Goal: Task Accomplishment & Management: Manage account settings

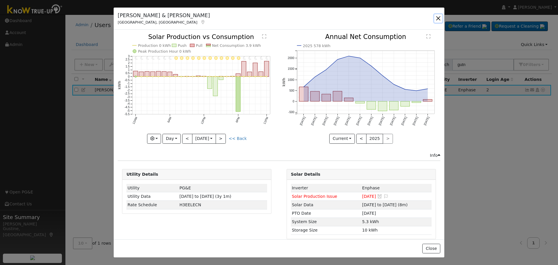
click at [441, 17] on button "button" at bounding box center [438, 18] width 8 height 8
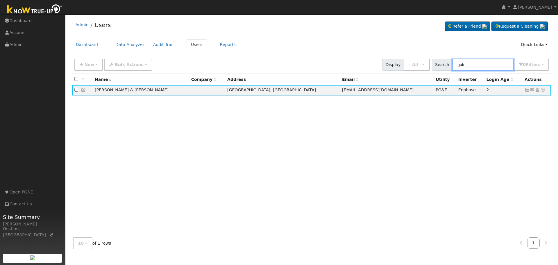
drag, startPoint x: 500, startPoint y: 67, endPoint x: 319, endPoint y: 63, distance: 181.2
click at [328, 66] on div "New Add User Quick Add Quick Connect Quick Convert Lead Bulk Actions Send Email…" at bounding box center [311, 64] width 477 height 14
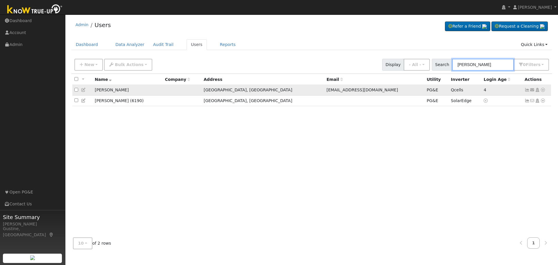
type input "[PERSON_NAME]"
click at [527, 89] on icon at bounding box center [527, 90] width 5 height 4
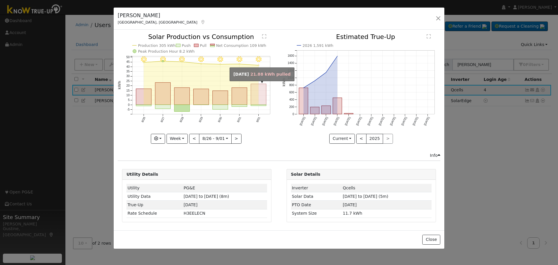
click at [263, 97] on rect "onclick=""" at bounding box center [258, 94] width 15 height 21
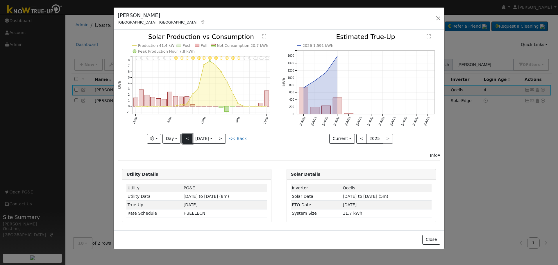
click at [186, 135] on button "<" at bounding box center [187, 139] width 10 height 10
click at [183, 138] on button "<" at bounding box center [187, 139] width 10 height 10
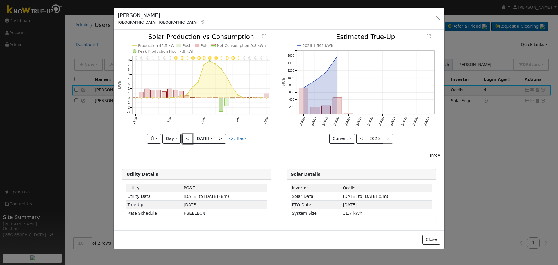
click at [189, 135] on button "<" at bounding box center [187, 139] width 10 height 10
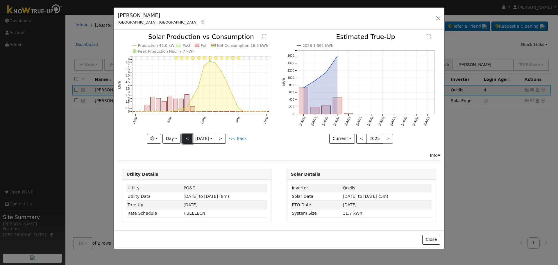
click at [188, 137] on button "<" at bounding box center [187, 139] width 10 height 10
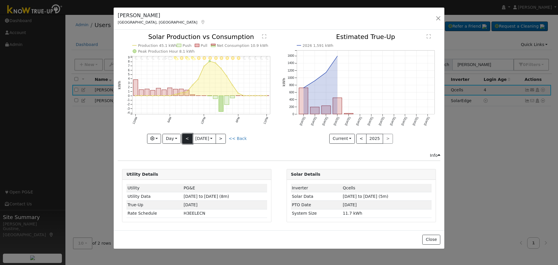
click at [189, 137] on button "<" at bounding box center [187, 139] width 10 height 10
click at [190, 137] on div "11PM - Clear 10PM - Clear 9PM - Clear 8PM - Clear 7PM - Clear 6PM - Clear 5PM -…" at bounding box center [197, 89] width 158 height 110
click at [190, 136] on button "<" at bounding box center [187, 139] width 10 height 10
type input "[DATE]"
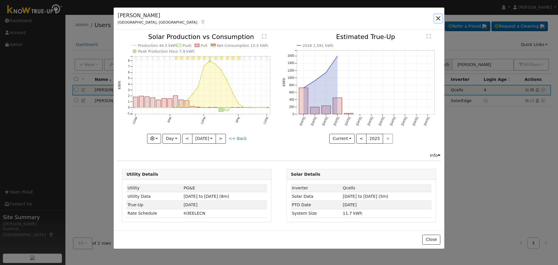
click at [440, 19] on button "button" at bounding box center [438, 18] width 8 height 8
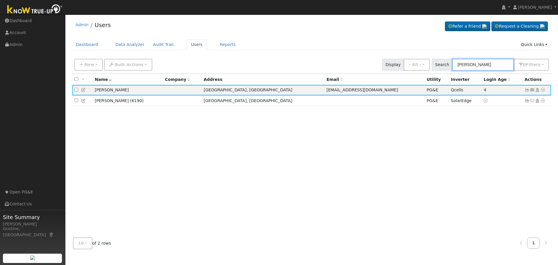
drag, startPoint x: 499, startPoint y: 68, endPoint x: 323, endPoint y: 75, distance: 175.7
click at [0, 0] on div "New Add User Quick Add Quick Connect Quick Convert Lead Bulk Actions Send Email…" at bounding box center [0, 0] width 0 height 0
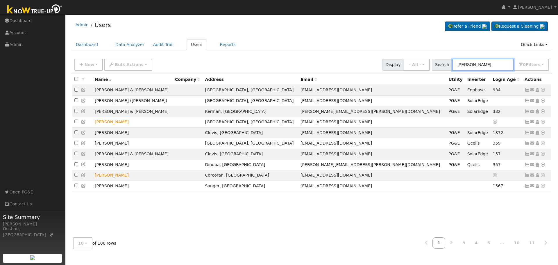
type input "[PERSON_NAME]"
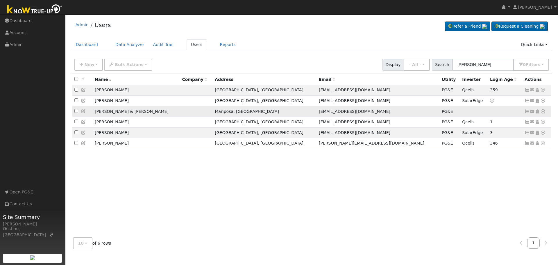
click at [525, 112] on icon at bounding box center [527, 111] width 5 height 4
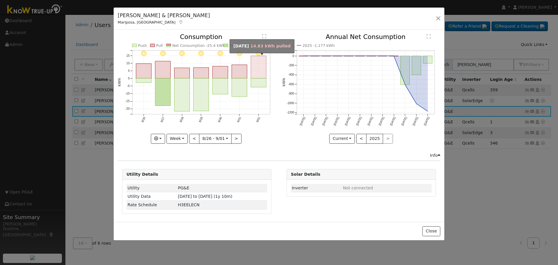
click at [257, 71] on rect "onclick=""" at bounding box center [258, 67] width 15 height 22
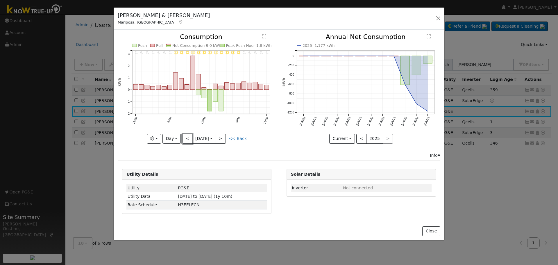
click at [186, 135] on button "<" at bounding box center [187, 139] width 10 height 10
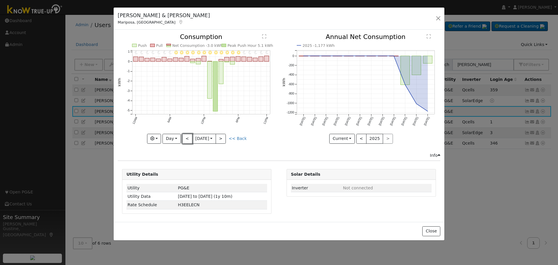
drag, startPoint x: 188, startPoint y: 142, endPoint x: 188, endPoint y: 139, distance: 2.9
click at [188, 142] on button "<" at bounding box center [187, 139] width 10 height 10
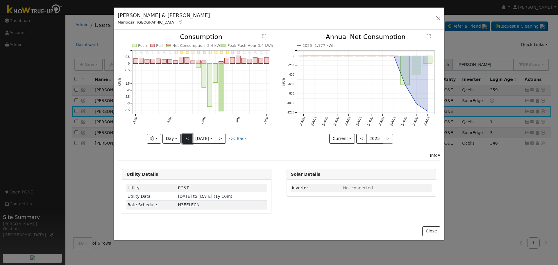
click at [186, 140] on button "<" at bounding box center [187, 139] width 10 height 10
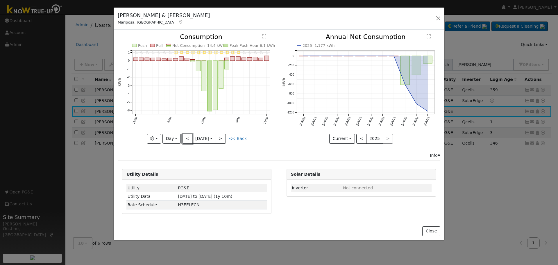
click at [186, 140] on button "<" at bounding box center [187, 139] width 10 height 10
click at [186, 139] on button "<" at bounding box center [187, 139] width 10 height 10
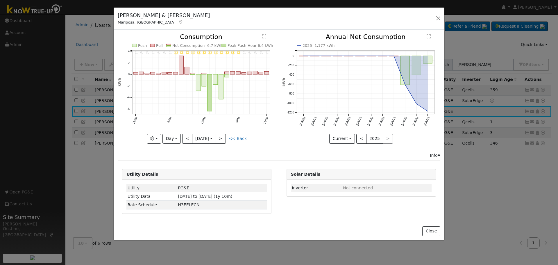
click at [185, 139] on div at bounding box center [197, 89] width 158 height 110
click at [185, 139] on button "<" at bounding box center [187, 139] width 10 height 10
type input "[DATE]"
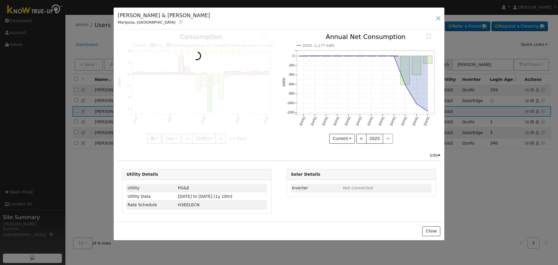
click at [185, 139] on div at bounding box center [197, 89] width 158 height 110
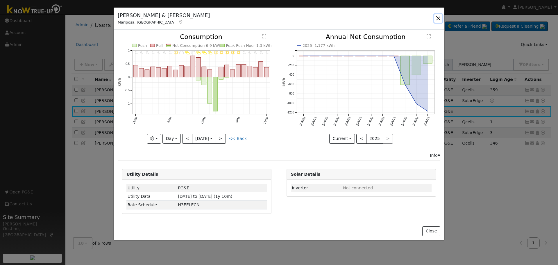
click at [436, 18] on button "button" at bounding box center [438, 18] width 8 height 8
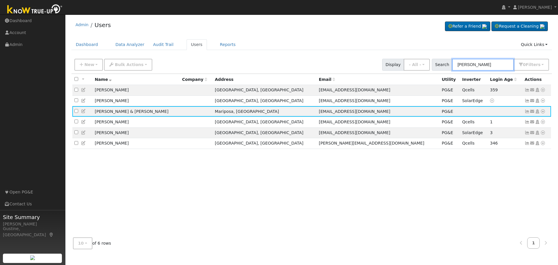
drag, startPoint x: 492, startPoint y: 61, endPoint x: 306, endPoint y: 65, distance: 187.0
click at [306, 65] on div "New Add User Quick Add Quick Connect Quick Convert Lead Bulk Actions Send Email…" at bounding box center [311, 64] width 477 height 14
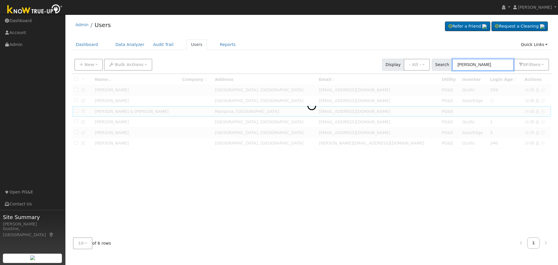
type input "[PERSON_NAME]"
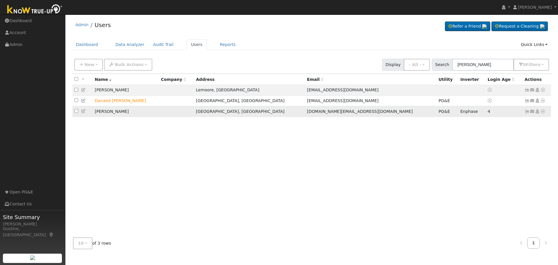
click at [529, 111] on icon at bounding box center [527, 111] width 5 height 4
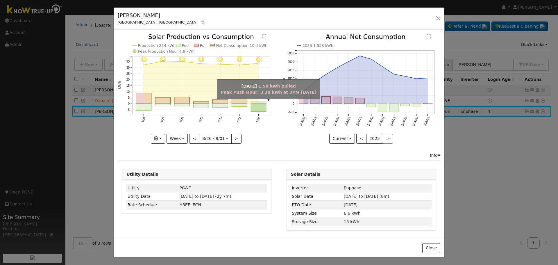
click at [254, 103] on rect "onclick=""" at bounding box center [258, 103] width 15 height 2
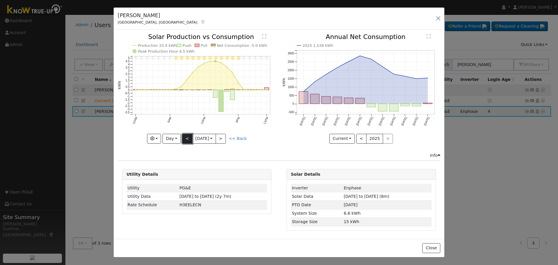
click at [189, 138] on button "<" at bounding box center [187, 139] width 10 height 10
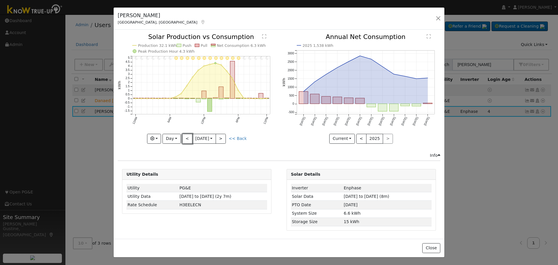
click at [187, 139] on button "<" at bounding box center [187, 139] width 10 height 10
click at [186, 139] on button "<" at bounding box center [187, 139] width 10 height 10
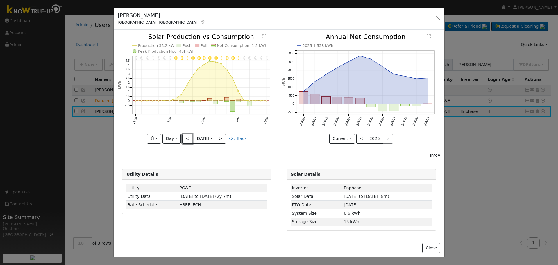
click at [186, 140] on button "<" at bounding box center [187, 139] width 10 height 10
click at [185, 140] on button "<" at bounding box center [187, 139] width 10 height 10
type input "[DATE]"
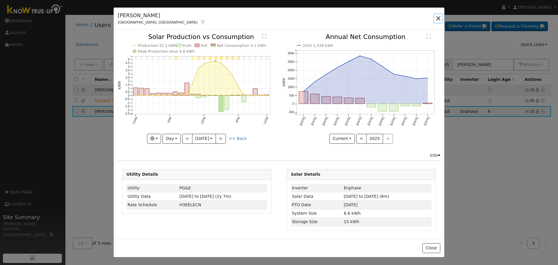
click at [435, 20] on button "button" at bounding box center [438, 18] width 8 height 8
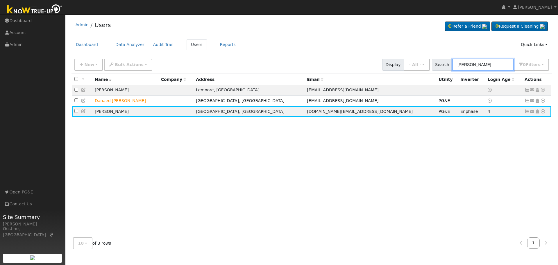
click at [483, 68] on input "[PERSON_NAME]" at bounding box center [483, 65] width 62 height 12
paste input "[PERSON_NAME]"
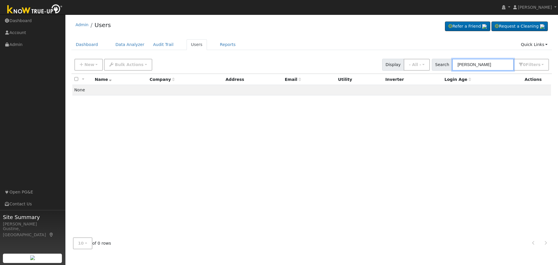
drag, startPoint x: 479, startPoint y: 65, endPoint x: 284, endPoint y: 69, distance: 194.2
click at [0, 0] on div "New Add User Quick Add Quick Connect Quick Convert Lead Bulk Actions Send Email…" at bounding box center [0, 0] width 0 height 0
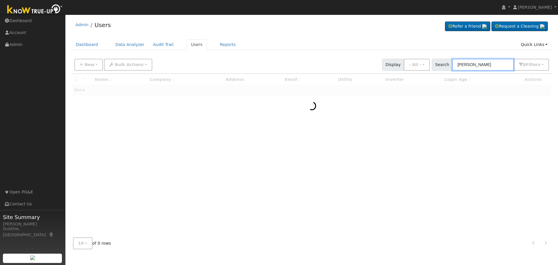
paste input "[PERSON_NAME]"
type input "[PERSON_NAME]"
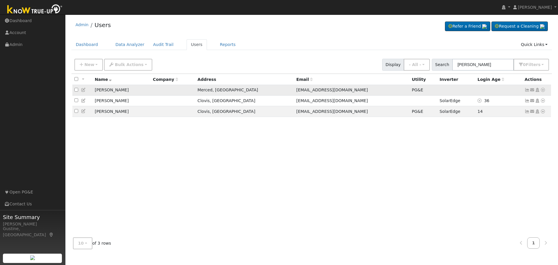
click at [525, 88] on link at bounding box center [527, 90] width 5 height 5
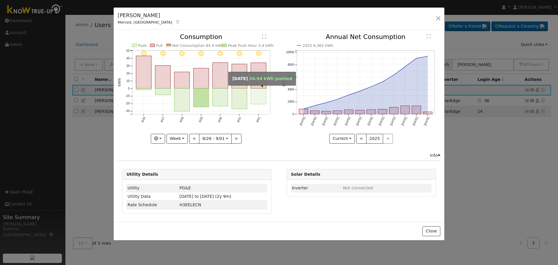
click at [255, 99] on rect "onclick=""" at bounding box center [258, 96] width 15 height 16
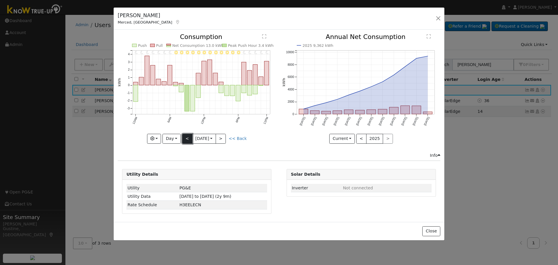
click at [184, 135] on button "<" at bounding box center [187, 139] width 10 height 10
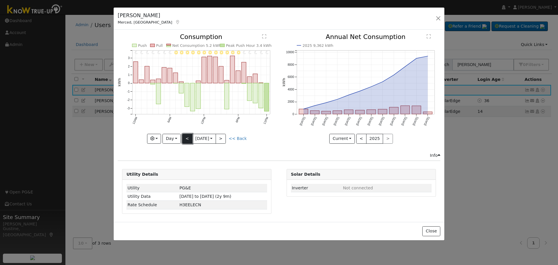
click at [191, 137] on button "<" at bounding box center [187, 139] width 10 height 10
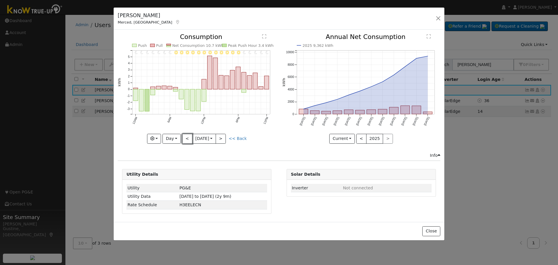
click at [186, 140] on button "<" at bounding box center [187, 139] width 10 height 10
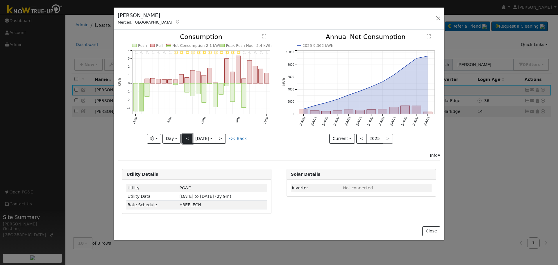
click at [186, 140] on button "<" at bounding box center [187, 139] width 10 height 10
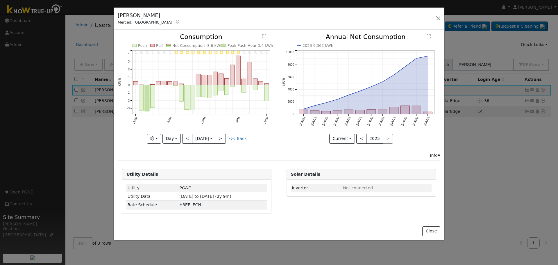
click at [181, 134] on div "11PM - Clear 10PM - Clear 9PM - Clear 8PM - Clear 7PM - Clear 6PM - Clear 5PM -…" at bounding box center [197, 89] width 158 height 110
click at [181, 139] on icon "11PM - Clear 10PM - Clear 9PM - Clear 8PM - Clear 7PM - Clear 6PM - Clear 5PM -…" at bounding box center [197, 87] width 158 height 106
click at [182, 139] on icon "11PM - Clear 10PM - Clear 9PM - Clear 8PM - Clear 7PM - Clear 6PM - Clear 5PM -…" at bounding box center [197, 87] width 158 height 106
click at [182, 139] on button "<" at bounding box center [187, 139] width 10 height 10
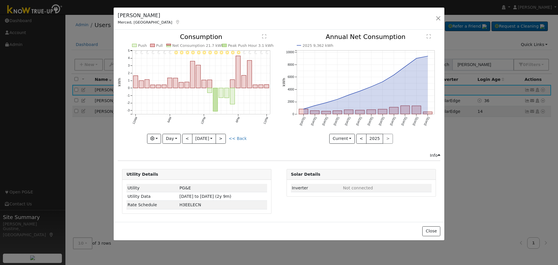
click at [184, 136] on div at bounding box center [197, 89] width 158 height 110
click at [185, 135] on div at bounding box center [197, 89] width 158 height 110
click at [185, 135] on div "11PM - Clear 10PM - Clear 9PM - Clear 8PM - Clear 7PM - Clear 6PM - Clear 5PM -…" at bounding box center [197, 89] width 158 height 110
click at [185, 135] on button "<" at bounding box center [187, 139] width 10 height 10
click at [0, 0] on div at bounding box center [0, 0] width 0 height 0
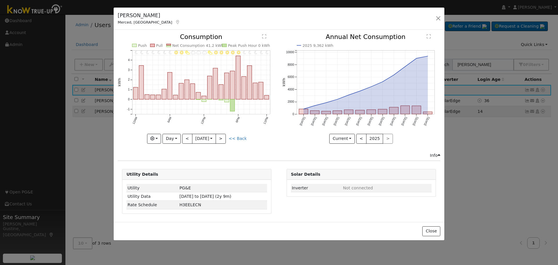
click at [185, 135] on div at bounding box center [197, 89] width 158 height 110
click at [185, 134] on button "<" at bounding box center [187, 139] width 10 height 10
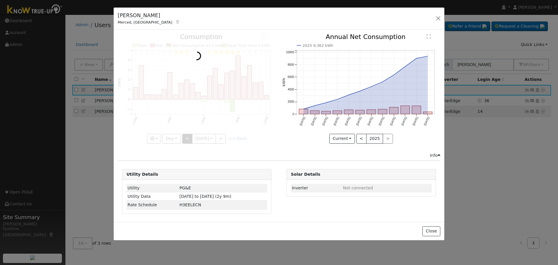
click at [185, 134] on div at bounding box center [197, 89] width 158 height 110
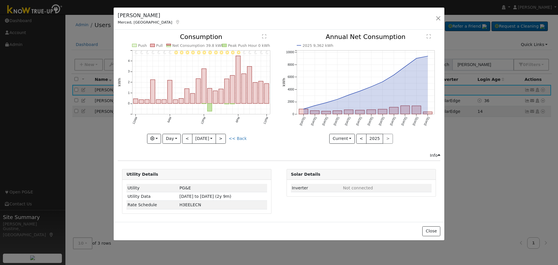
click at [185, 134] on div at bounding box center [197, 89] width 158 height 110
click at [185, 134] on button "<" at bounding box center [187, 139] width 10 height 10
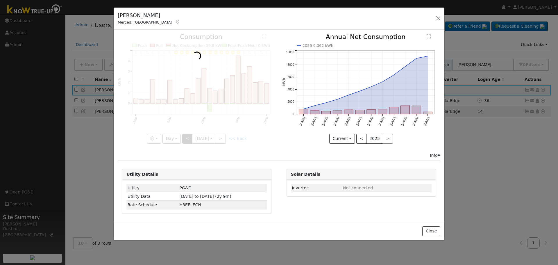
click at [185, 134] on div at bounding box center [197, 89] width 158 height 110
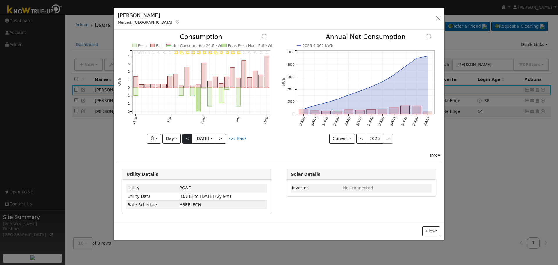
click at [185, 134] on div at bounding box center [197, 89] width 158 height 110
click at [185, 134] on button "<" at bounding box center [187, 139] width 10 height 10
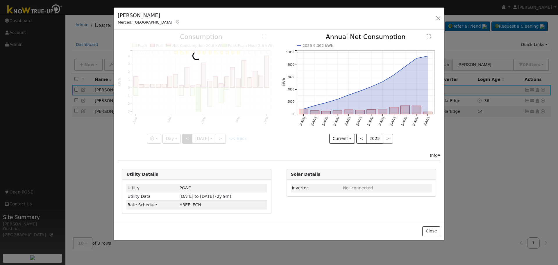
click at [185, 134] on div at bounding box center [197, 89] width 158 height 110
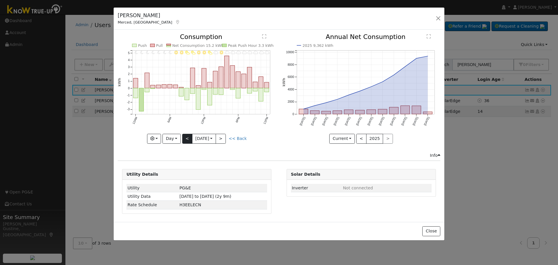
click at [185, 134] on div at bounding box center [197, 89] width 158 height 110
click at [185, 134] on div "11PM - MostlyCloudy 10PM - MostlyCloudy 9PM - MostlyCloudy 8PM - MostlyCloudy 7…" at bounding box center [197, 89] width 158 height 110
click at [185, 134] on button "<" at bounding box center [187, 139] width 10 height 10
type input "[DATE]"
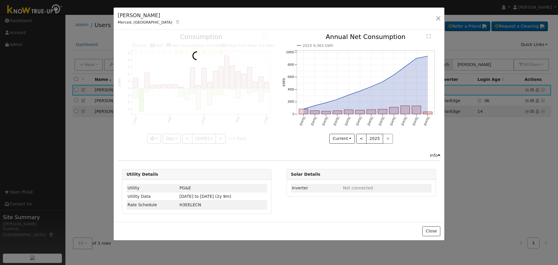
click at [185, 134] on div at bounding box center [197, 89] width 158 height 110
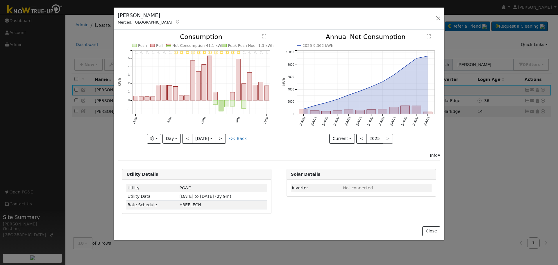
click at [185, 133] on div at bounding box center [197, 89] width 158 height 110
click at [185, 133] on icon "11PM - Clear 10PM - Clear 9PM - Clear 8PM - Clear 7PM - Clear 6PM - Clear 5PM -…" at bounding box center [197, 87] width 158 height 106
click at [438, 17] on button "button" at bounding box center [438, 18] width 8 height 8
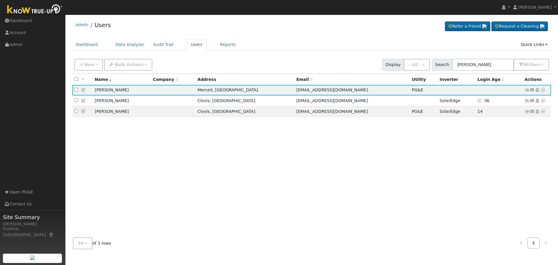
drag, startPoint x: 496, startPoint y: 73, endPoint x: 492, endPoint y: 70, distance: 4.4
click at [494, 72] on div "New Add User Quick Add Quick Connect Quick Convert Lead Bulk Actions Send Email…" at bounding box center [312, 65] width 481 height 18
click at [490, 66] on input "[PERSON_NAME]" at bounding box center [483, 65] width 62 height 12
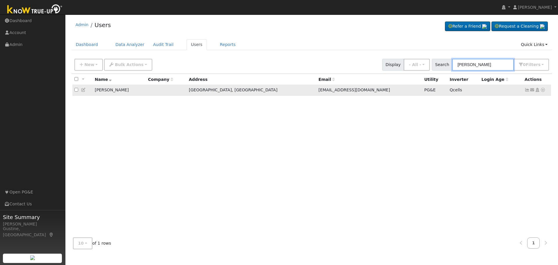
type input "[PERSON_NAME]"
click at [526, 90] on icon at bounding box center [527, 90] width 5 height 4
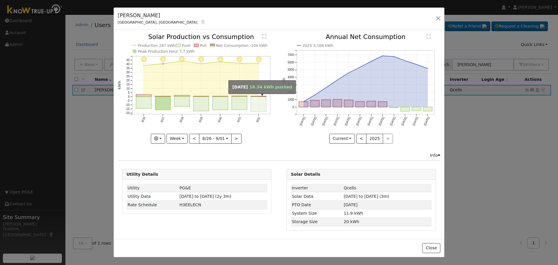
click at [266, 110] on rect "onclick=""" at bounding box center [258, 104] width 15 height 15
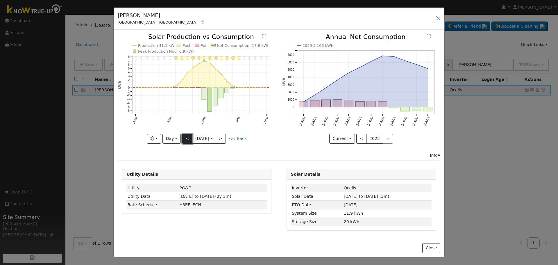
click at [188, 135] on button "<" at bounding box center [187, 139] width 10 height 10
type input "[DATE]"
